Goal: Participate in discussion: Engage in conversation with other users on a specific topic

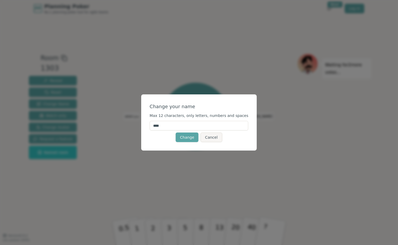
drag, startPoint x: 191, startPoint y: 127, endPoint x: 23, endPoint y: 105, distance: 168.9
click at [32, 107] on div "Change your name Max 12 characters, only letters, numbers and spaces **** Chang…" at bounding box center [199, 122] width 398 height 245
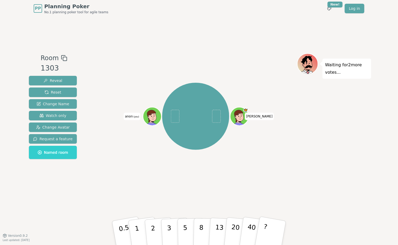
click at [129, 118] on span "anon (you)" at bounding box center [132, 116] width 17 height 7
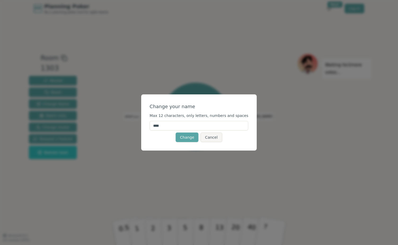
drag, startPoint x: 172, startPoint y: 125, endPoint x: 131, endPoint y: 120, distance: 41.6
click at [131, 120] on div "Change your name Max 12 characters, only letters, numbers and spaces **** Chang…" at bounding box center [199, 122] width 398 height 245
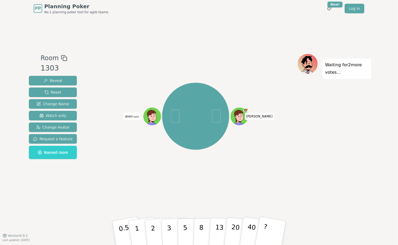
click at [130, 118] on span "anon (you)" at bounding box center [132, 116] width 17 height 7
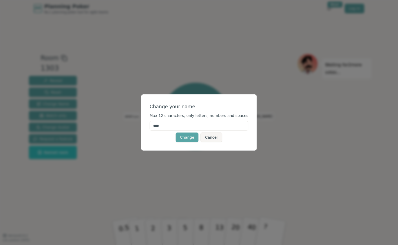
click at [173, 125] on input "****" at bounding box center [199, 126] width 99 height 10
type input "****"
click button "Change" at bounding box center [187, 137] width 23 height 10
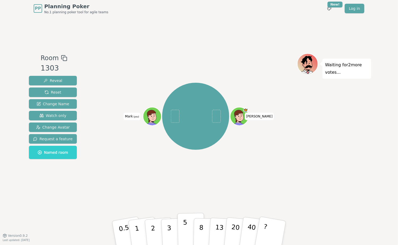
click at [182, 239] on button "5" at bounding box center [190, 233] width 27 height 40
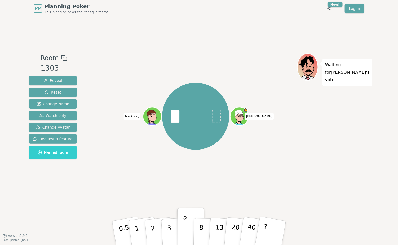
click at [152, 121] on div at bounding box center [153, 122] width 18 height 16
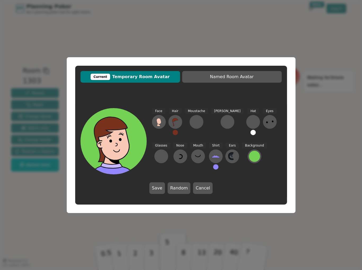
click at [325, 132] on div "Current Temporary Room Avatar Named Room Avatar Face Hair Moustache Beard Hat E…" at bounding box center [181, 135] width 362 height 270
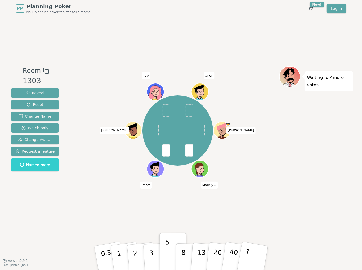
click at [198, 172] on icon at bounding box center [201, 171] width 8 height 3
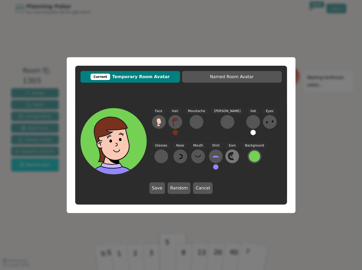
click at [229, 159] on icon at bounding box center [231, 156] width 5 height 6
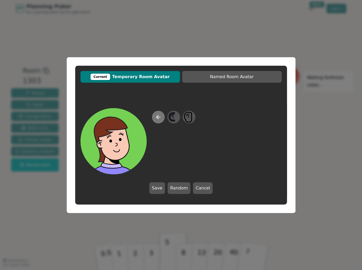
click at [156, 117] on icon at bounding box center [158, 117] width 6 height 6
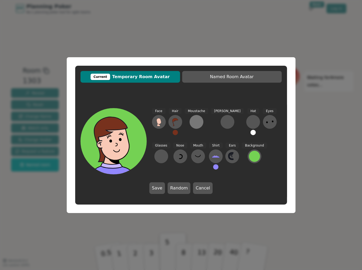
click at [195, 125] on div at bounding box center [196, 122] width 8 height 8
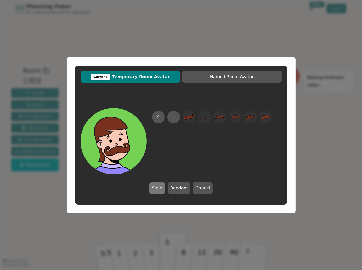
click at [157, 187] on button "Save" at bounding box center [157, 188] width 16 height 12
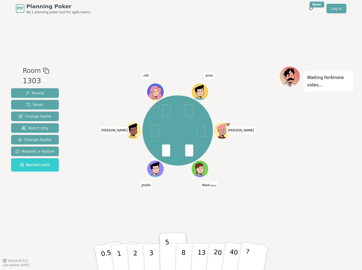
click at [201, 169] on icon at bounding box center [201, 170] width 2 height 2
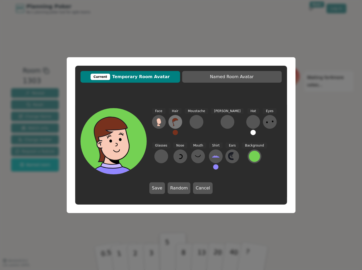
click at [172, 124] on icon at bounding box center [175, 122] width 8 height 8
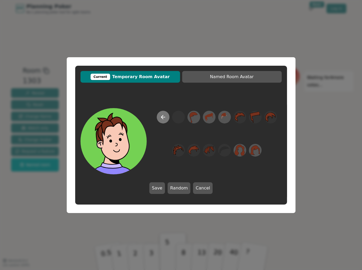
click at [164, 119] on icon at bounding box center [163, 117] width 6 height 6
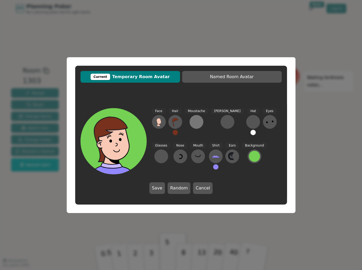
click at [197, 121] on div at bounding box center [196, 122] width 8 height 8
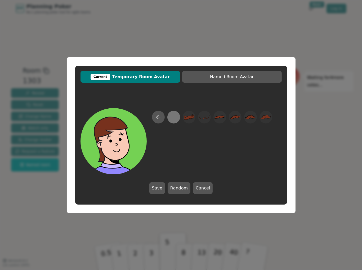
click at [171, 117] on div at bounding box center [173, 117] width 10 height 12
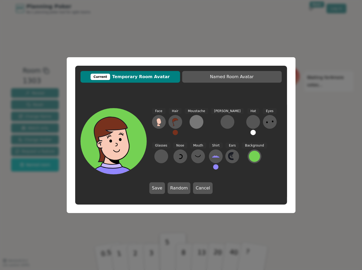
click at [193, 122] on div at bounding box center [196, 122] width 8 height 8
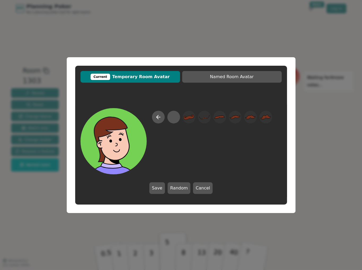
click at [164, 121] on div at bounding box center [212, 143] width 120 height 64
click at [157, 120] on button at bounding box center [158, 117] width 13 height 13
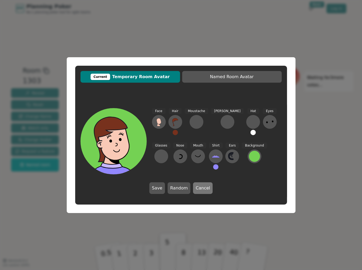
click at [202, 190] on button "Cancel" at bounding box center [203, 188] width 20 height 12
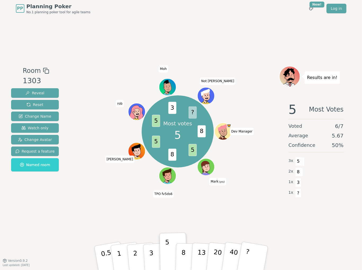
click at [207, 167] on icon at bounding box center [207, 168] width 2 height 2
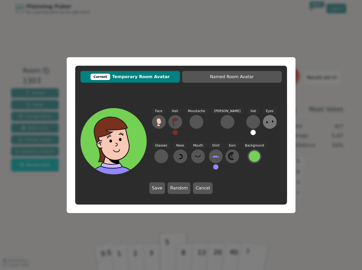
click at [266, 119] on icon at bounding box center [270, 122] width 8 height 8
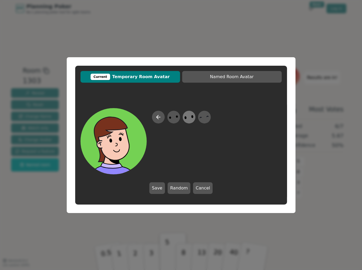
click at [192, 119] on icon at bounding box center [189, 117] width 10 height 12
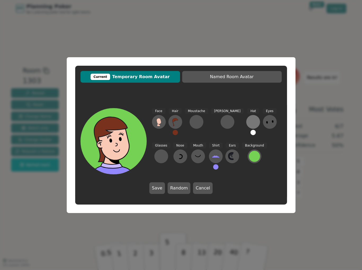
click at [246, 122] on button at bounding box center [253, 122] width 14 height 14
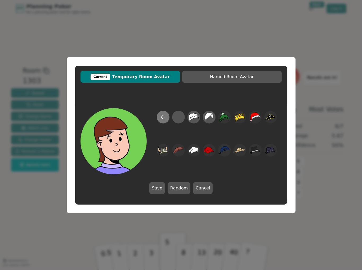
click at [162, 121] on button at bounding box center [163, 117] width 13 height 13
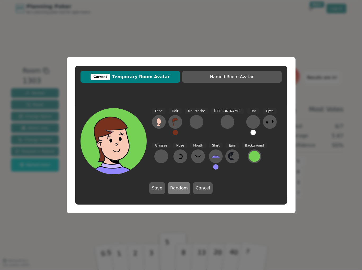
click at [179, 187] on button "Random" at bounding box center [179, 188] width 23 height 12
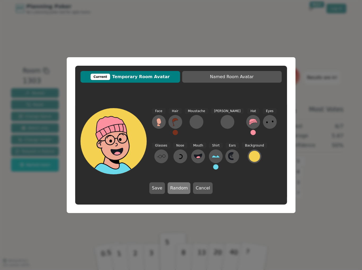
click at [180, 187] on button "Random" at bounding box center [179, 188] width 23 height 12
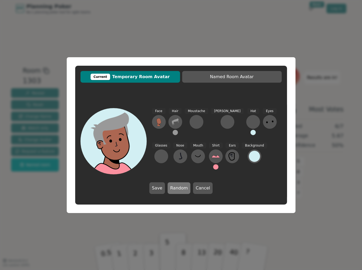
click at [180, 187] on button "Random" at bounding box center [179, 188] width 23 height 12
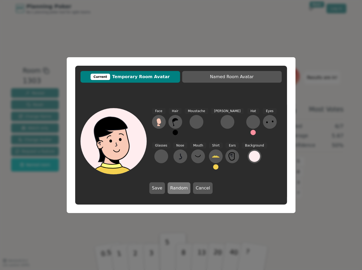
click at [180, 187] on button "Random" at bounding box center [179, 188] width 23 height 12
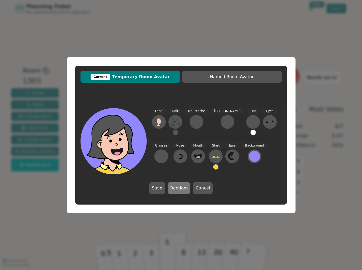
click at [180, 187] on button "Random" at bounding box center [179, 188] width 23 height 12
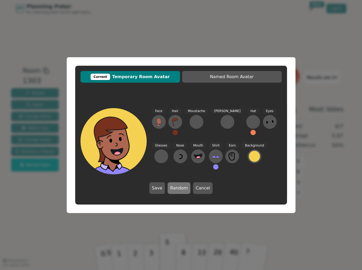
click at [181, 187] on button "Random" at bounding box center [179, 188] width 23 height 12
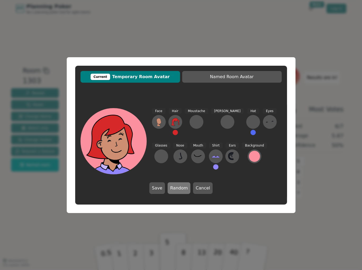
click at [181, 187] on button "Random" at bounding box center [179, 188] width 23 height 12
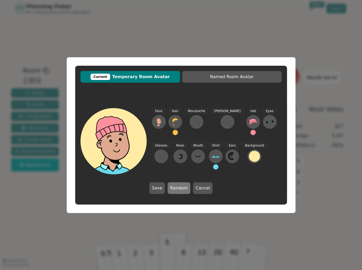
click at [181, 187] on button "Random" at bounding box center [179, 188] width 23 height 12
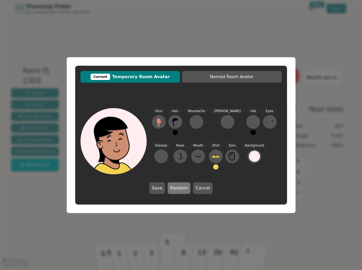
click at [181, 187] on button "Random" at bounding box center [179, 188] width 23 height 12
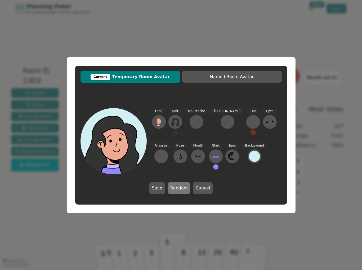
click at [181, 187] on button "Random" at bounding box center [179, 188] width 23 height 12
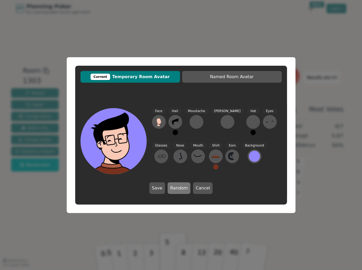
click at [181, 187] on button "Random" at bounding box center [179, 188] width 23 height 12
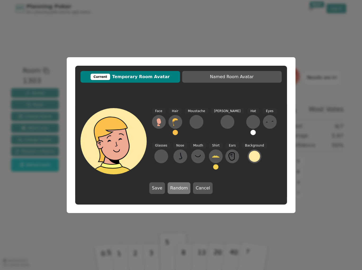
click at [181, 187] on button "Random" at bounding box center [179, 188] width 23 height 12
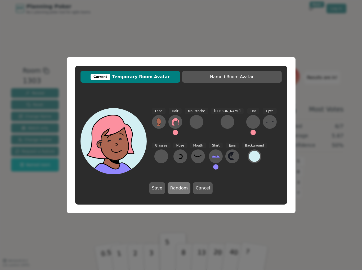
click at [181, 187] on button "Random" at bounding box center [179, 188] width 23 height 12
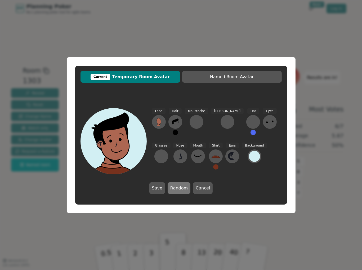
click at [181, 187] on button "Random" at bounding box center [179, 188] width 23 height 12
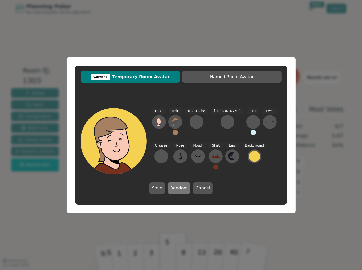
click at [181, 187] on button "Random" at bounding box center [179, 188] width 23 height 12
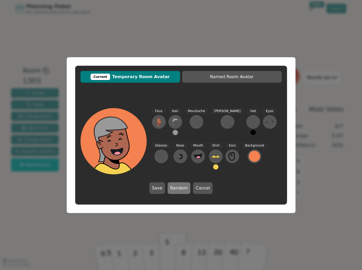
click at [181, 187] on button "Random" at bounding box center [179, 188] width 23 height 12
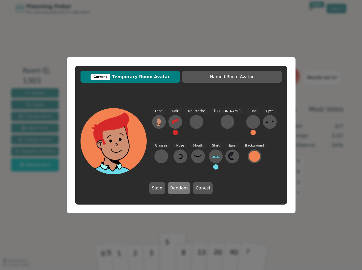
click at [181, 187] on button "Random" at bounding box center [179, 188] width 23 height 12
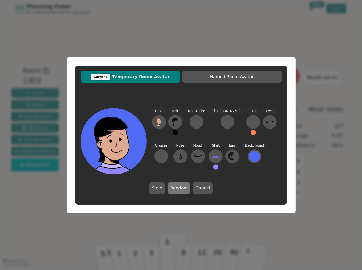
click at [181, 187] on button "Random" at bounding box center [179, 188] width 23 height 12
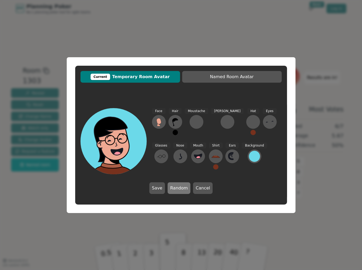
click at [181, 187] on button "Random" at bounding box center [179, 188] width 23 height 12
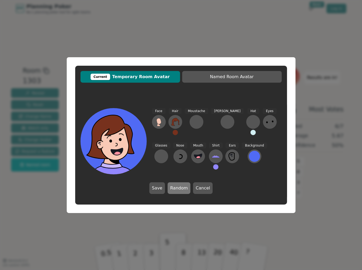
click at [181, 187] on button "Random" at bounding box center [179, 188] width 23 height 12
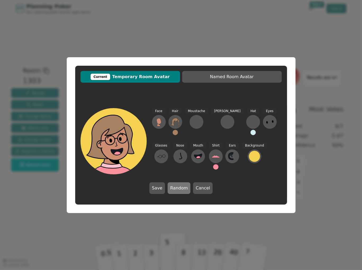
click at [181, 187] on button "Random" at bounding box center [179, 188] width 23 height 12
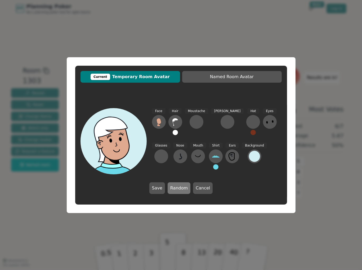
click at [181, 187] on button "Random" at bounding box center [179, 188] width 23 height 12
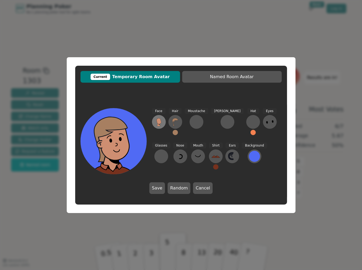
click at [158, 120] on icon at bounding box center [159, 121] width 5 height 6
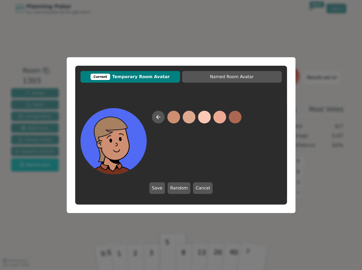
click at [176, 117] on button at bounding box center [173, 117] width 13 height 13
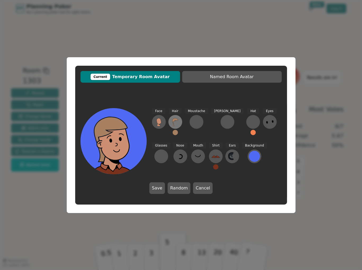
click at [175, 121] on icon at bounding box center [175, 122] width 6 height 8
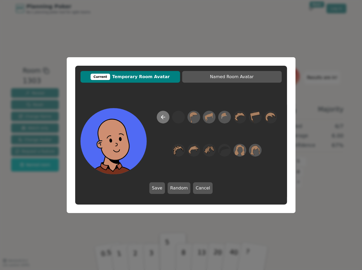
click at [161, 115] on icon at bounding box center [163, 117] width 6 height 6
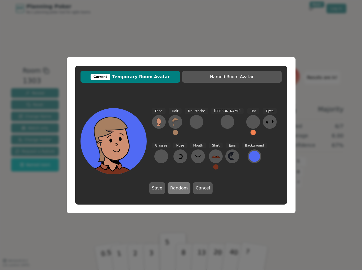
click at [176, 186] on button "Random" at bounding box center [179, 188] width 23 height 12
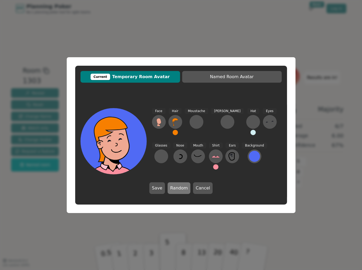
click at [178, 186] on button "Random" at bounding box center [179, 188] width 23 height 12
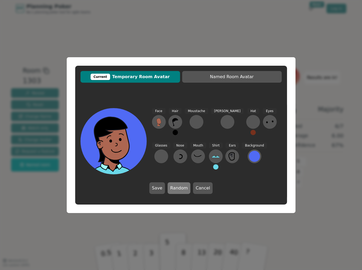
click at [178, 186] on button "Random" at bounding box center [179, 188] width 23 height 12
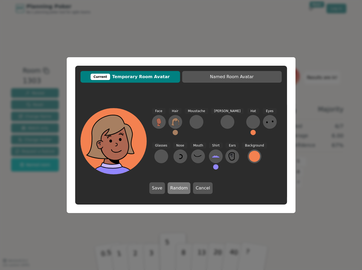
click at [178, 186] on button "Random" at bounding box center [179, 188] width 23 height 12
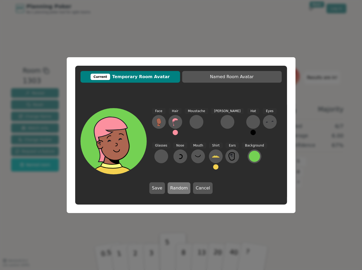
click at [179, 186] on button "Random" at bounding box center [179, 188] width 23 height 12
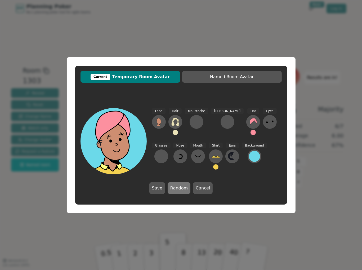
click at [178, 187] on button "Random" at bounding box center [179, 188] width 23 height 12
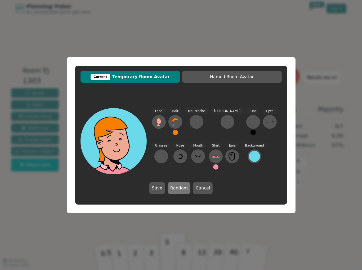
click at [178, 187] on button "Random" at bounding box center [179, 188] width 23 height 12
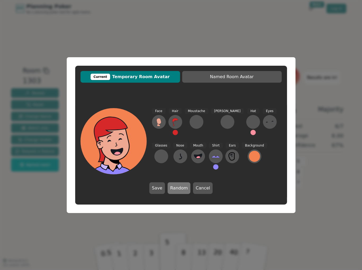
click at [178, 187] on button "Random" at bounding box center [179, 188] width 23 height 12
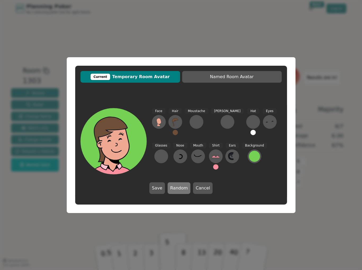
click at [178, 187] on button "Random" at bounding box center [179, 188] width 23 height 12
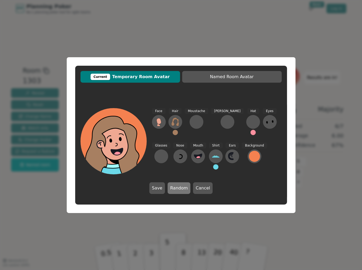
click at [178, 187] on button "Random" at bounding box center [179, 188] width 23 height 12
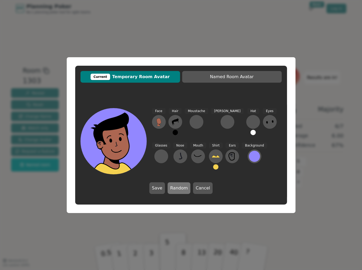
click at [178, 187] on button "Random" at bounding box center [179, 188] width 23 height 12
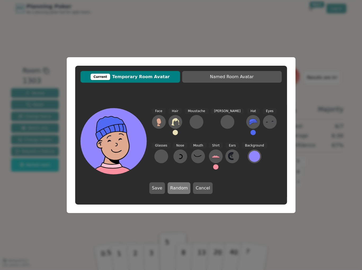
click at [178, 187] on button "Random" at bounding box center [179, 188] width 23 height 12
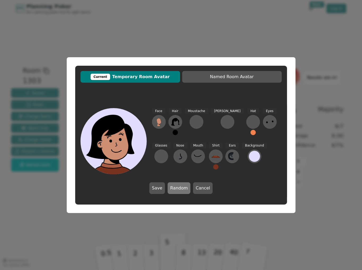
click at [178, 187] on button "Random" at bounding box center [179, 188] width 23 height 12
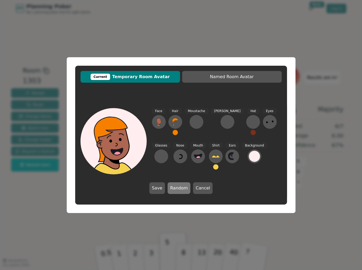
click at [178, 187] on button "Random" at bounding box center [179, 188] width 23 height 12
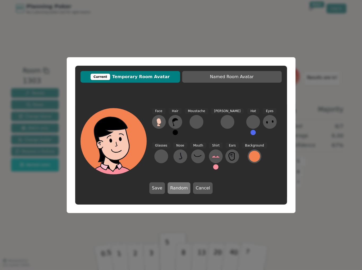
click at [178, 187] on button "Random" at bounding box center [179, 188] width 23 height 12
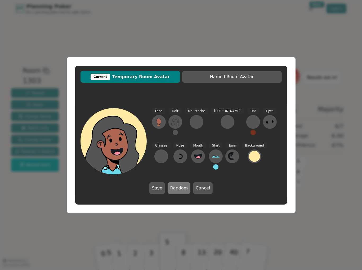
click at [178, 187] on button "Random" at bounding box center [179, 188] width 23 height 12
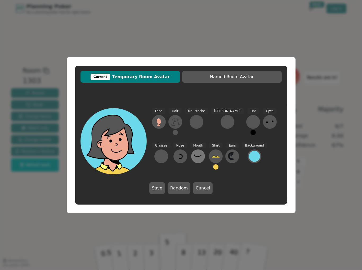
click at [194, 158] on icon at bounding box center [198, 156] width 8 height 8
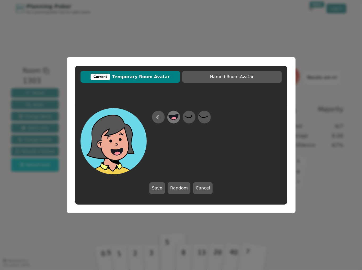
click at [175, 118] on circle at bounding box center [174, 120] width 7 height 7
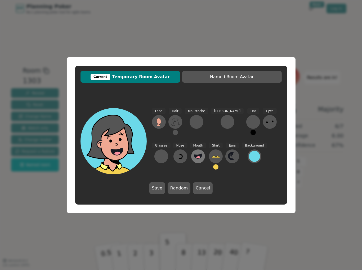
click at [191, 158] on button at bounding box center [198, 156] width 14 height 14
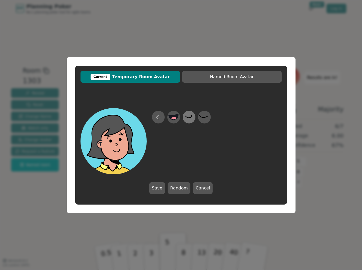
click at [193, 119] on icon at bounding box center [189, 117] width 10 height 12
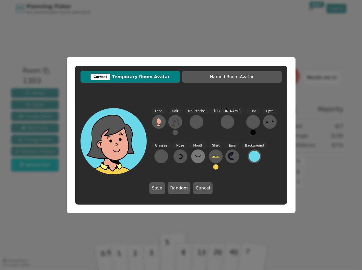
click at [194, 155] on icon at bounding box center [198, 156] width 8 height 8
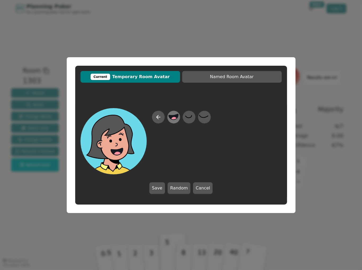
click at [171, 118] on icon at bounding box center [174, 117] width 10 height 6
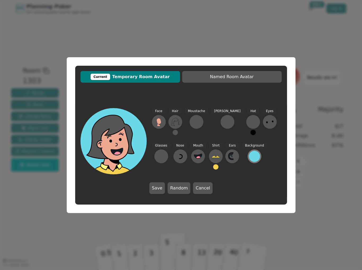
click at [249, 158] on div at bounding box center [254, 156] width 11 height 11
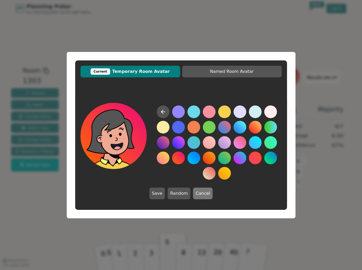
click at [194, 191] on button "Cancel" at bounding box center [203, 194] width 20 height 12
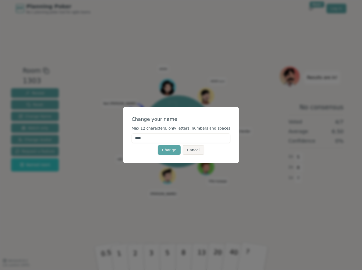
drag, startPoint x: 158, startPoint y: 141, endPoint x: 92, endPoint y: 129, distance: 66.6
click at [93, 129] on div "Change your name Max 12 characters, only letters, numbers and spaces **** Chang…" at bounding box center [181, 135] width 362 height 270
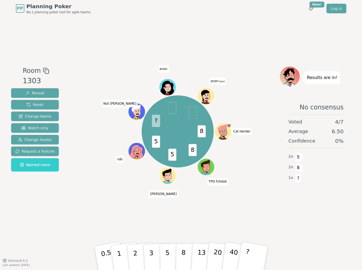
click at [219, 83] on span "(you)" at bounding box center [222, 81] width 6 height 2
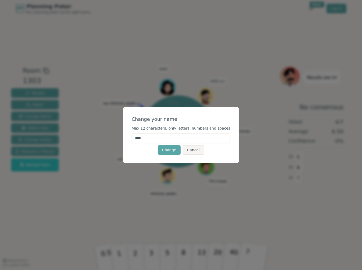
click at [168, 139] on input "****" at bounding box center [181, 138] width 99 height 10
type input "****"
click button "Change" at bounding box center [169, 150] width 23 height 10
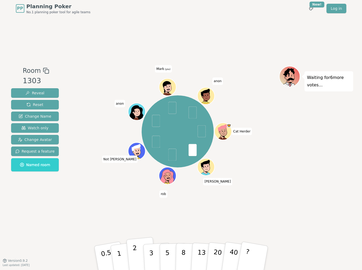
click at [139, 257] on button "2" at bounding box center [141, 258] width 30 height 42
